Goal: Find specific page/section: Find specific page/section

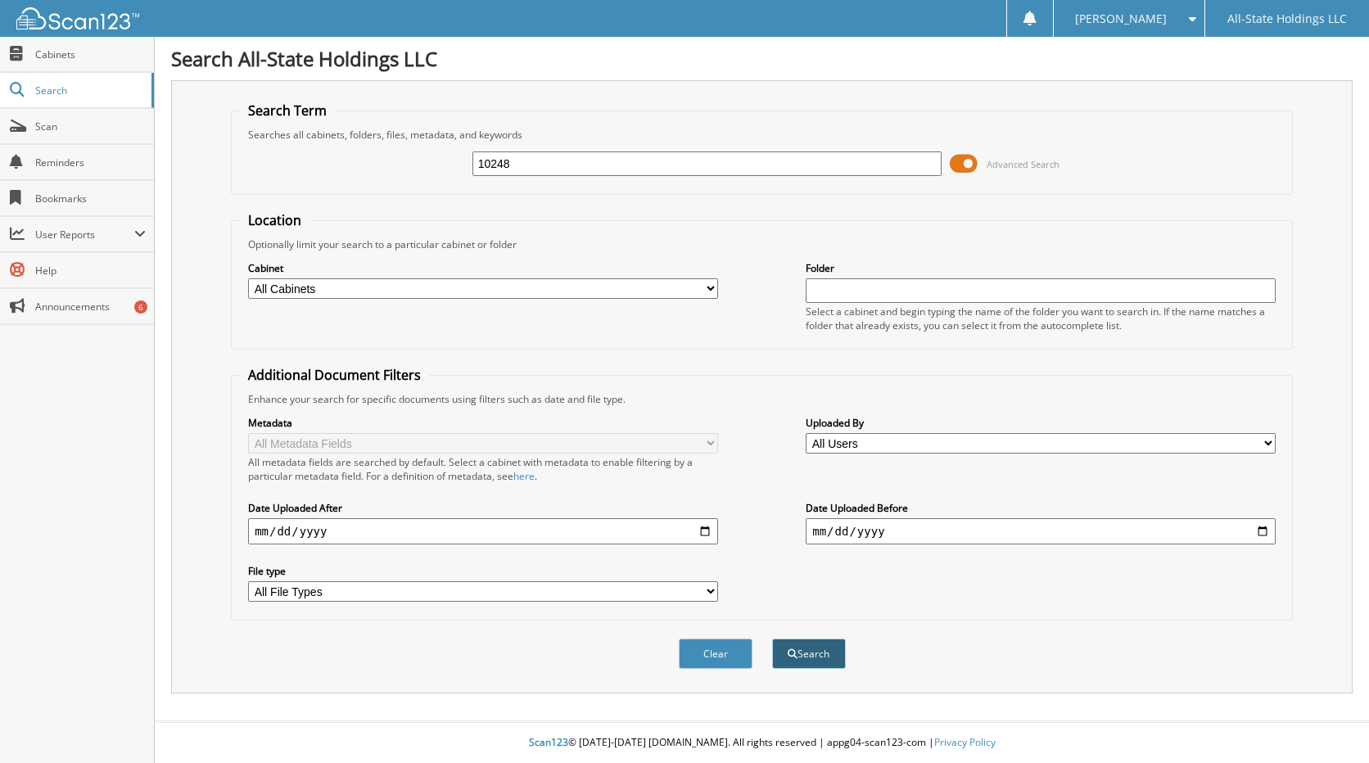
type input "10248"
click at [810, 657] on button "Search" at bounding box center [809, 654] width 74 height 30
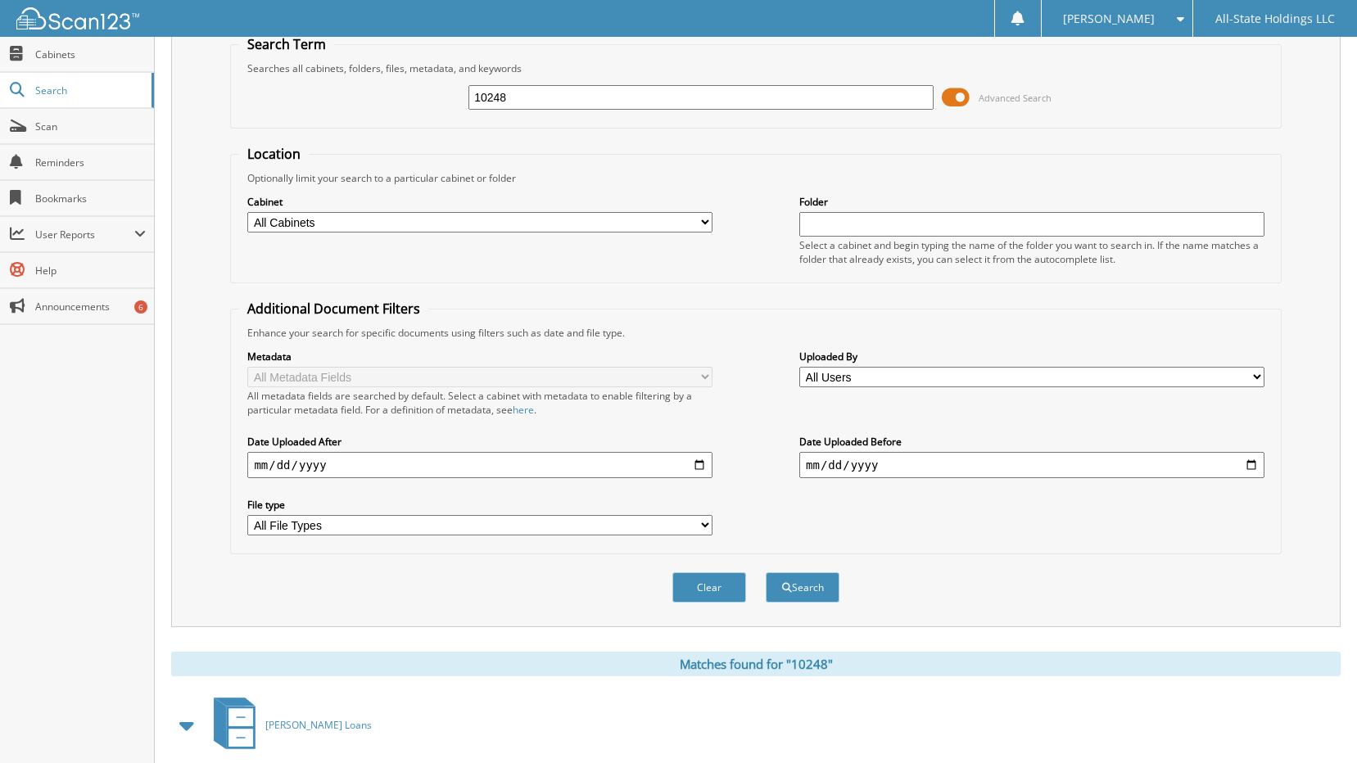
scroll to position [152, 0]
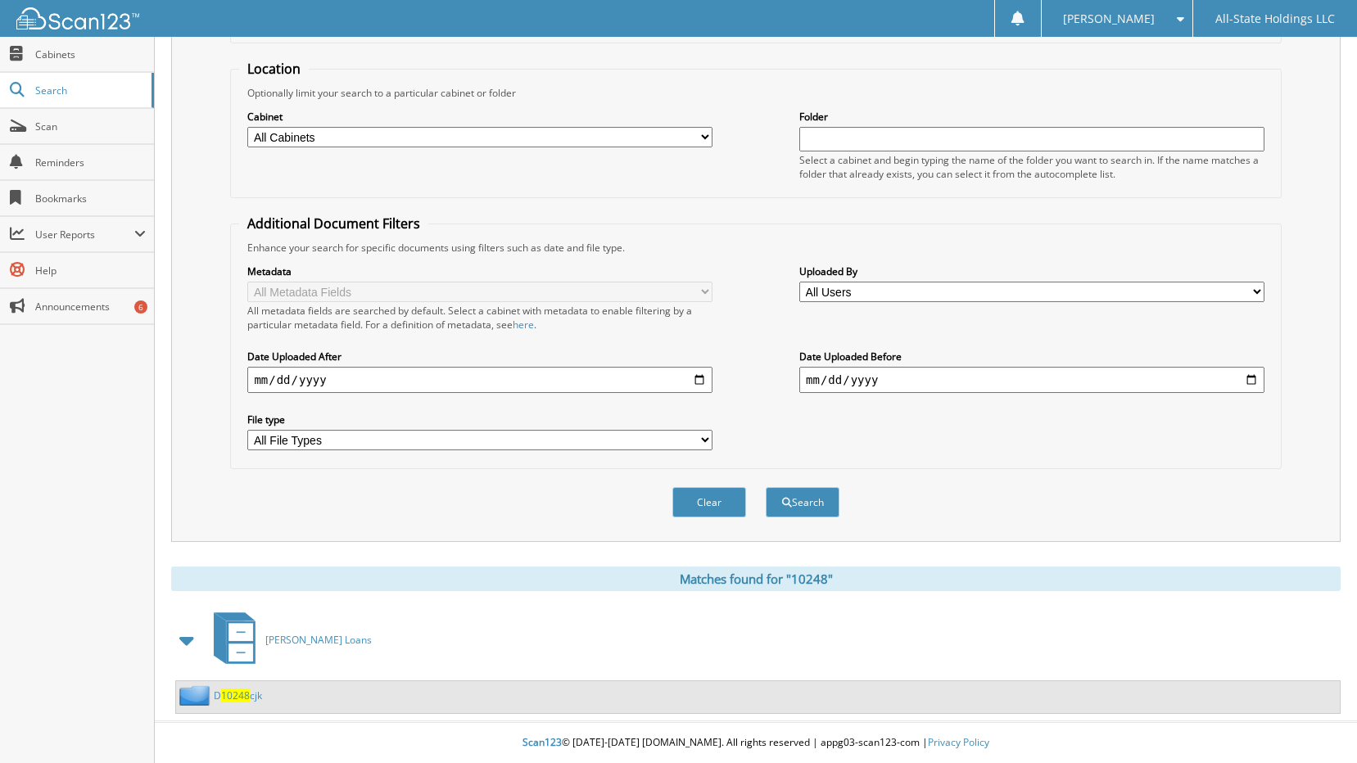
click at [242, 693] on span "10248" at bounding box center [235, 696] width 29 height 14
